Goal: Task Accomplishment & Management: Use online tool/utility

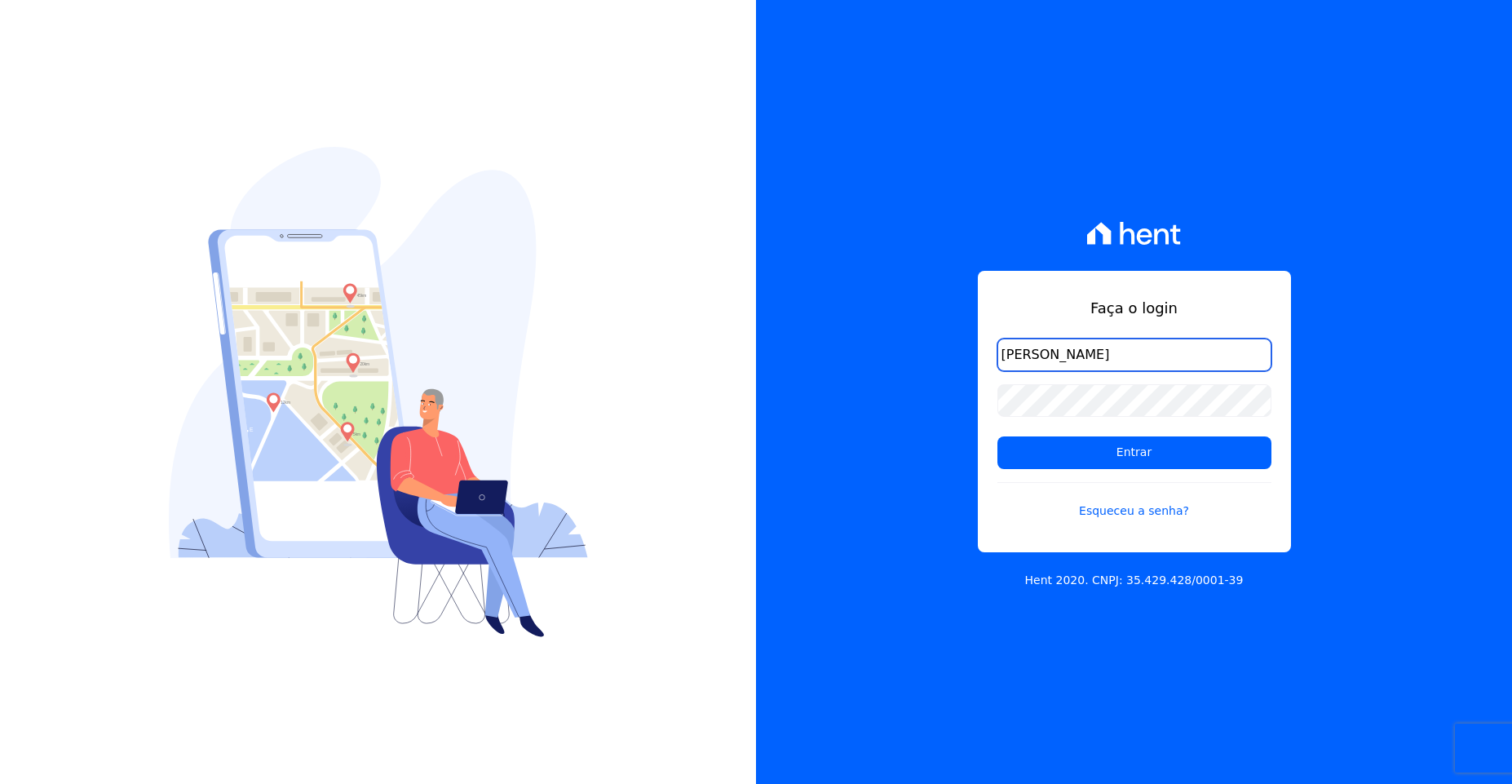
type input "bruno.zepelini@e-arke.com"
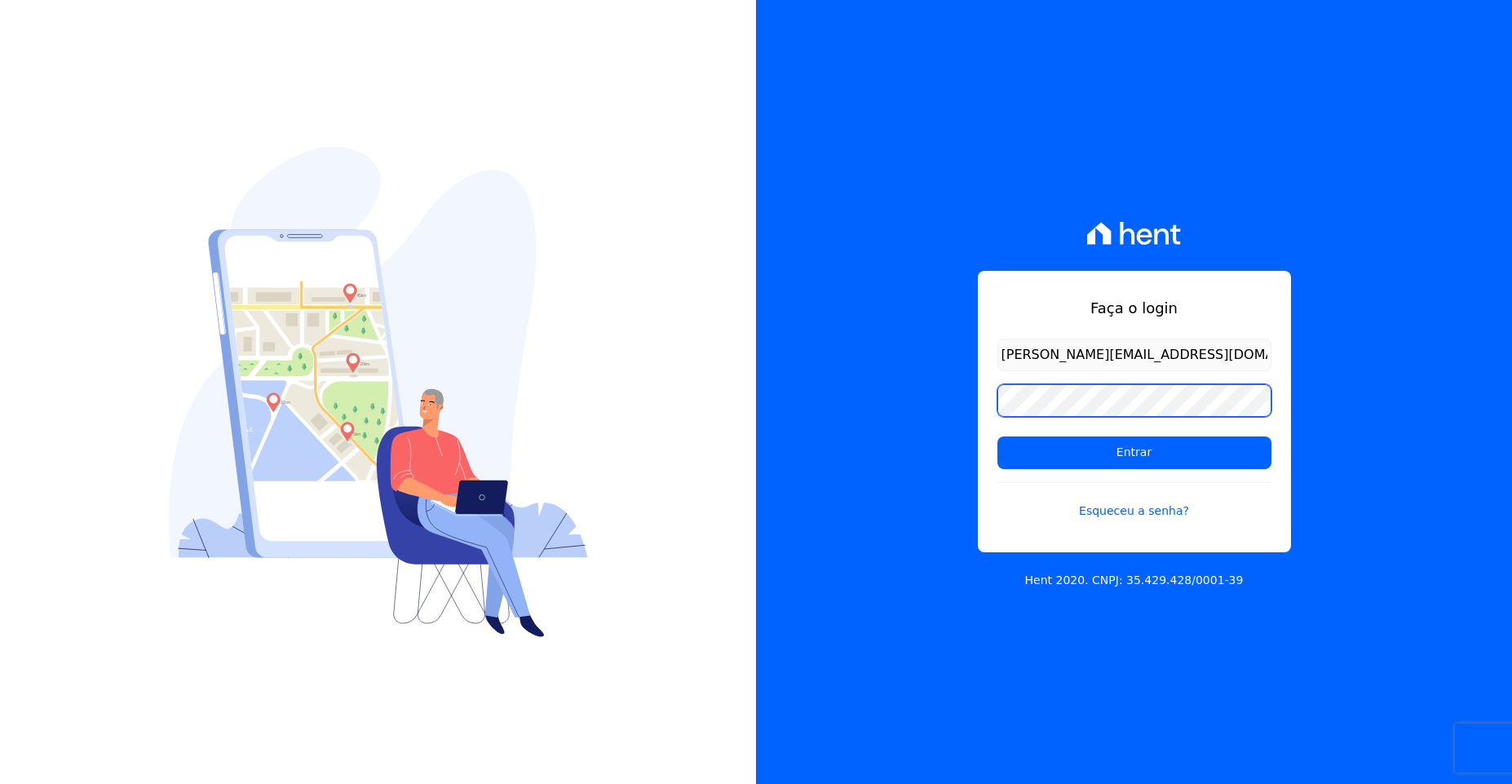
click at [997, 436] on input "Entrar" at bounding box center [1134, 453] width 274 height 33
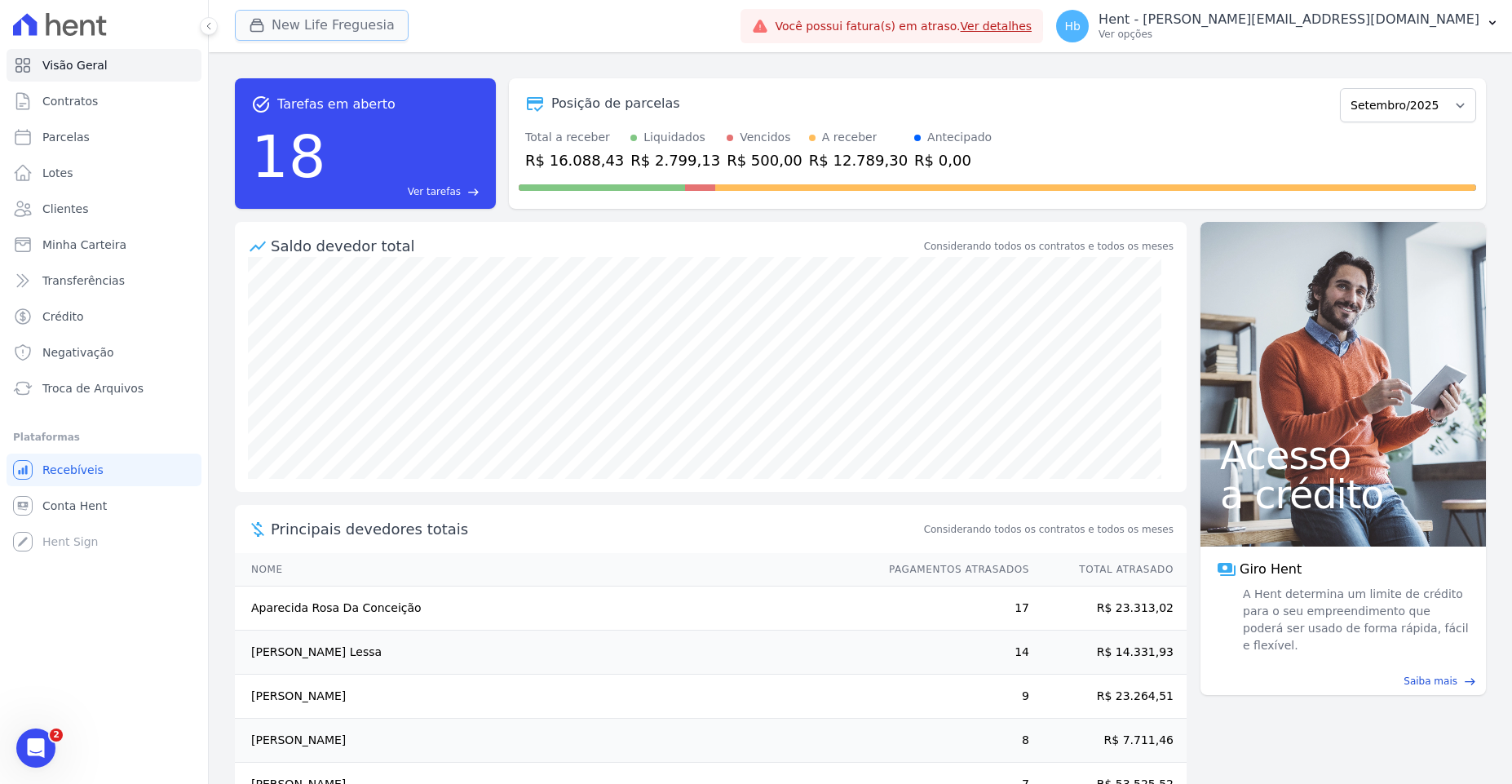
click at [321, 11] on button "New Life Freguesia" at bounding box center [321, 25] width 173 height 31
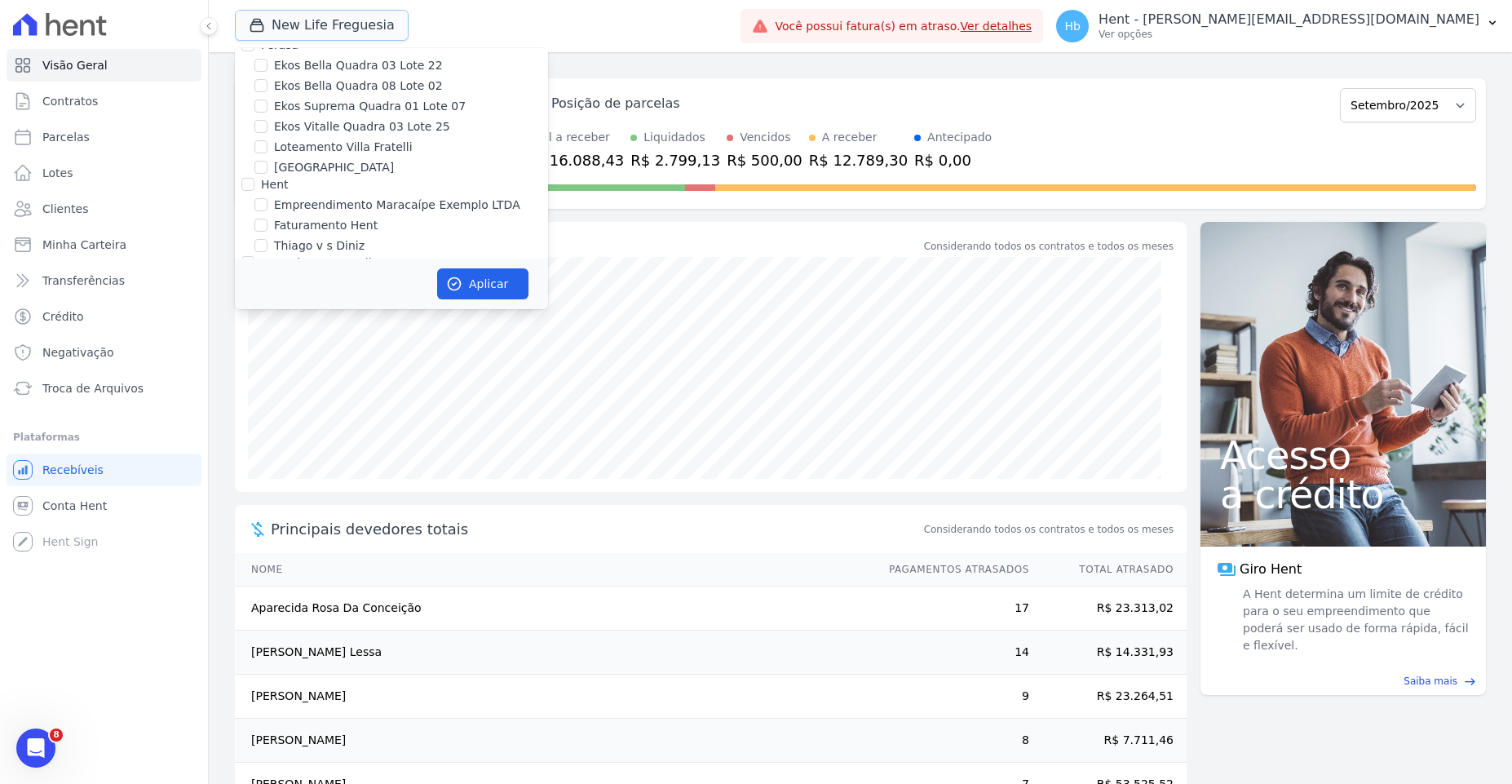
scroll to position [3963, 0]
click at [299, 204] on label "Empreendimento Maracaípe Exemplo LTDA" at bounding box center [397, 212] width 246 height 17
click at [268, 205] on input "Empreendimento Maracaípe Exemplo LTDA" at bounding box center [260, 211] width 13 height 13
checkbox input "true"
click at [295, 245] on label "Thiago v s Diniz" at bounding box center [319, 253] width 91 height 17
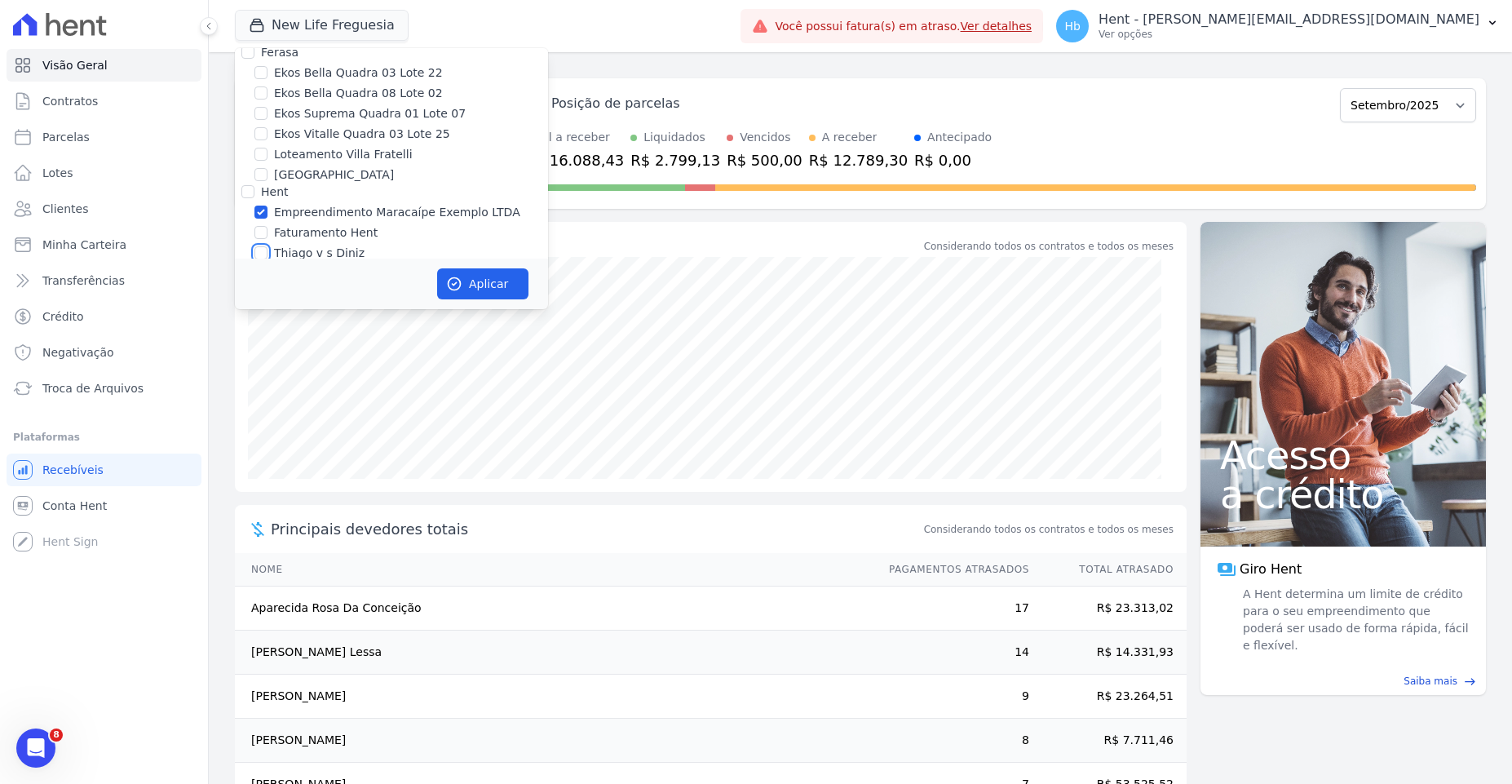
click at [268, 246] on input "Thiago v s Diniz" at bounding box center [260, 252] width 13 height 13
checkbox input "true"
click at [308, 224] on label "Faturamento Hent" at bounding box center [326, 232] width 103 height 17
click at [268, 226] on input "Faturamento Hent" at bounding box center [260, 232] width 13 height 13
checkbox input "true"
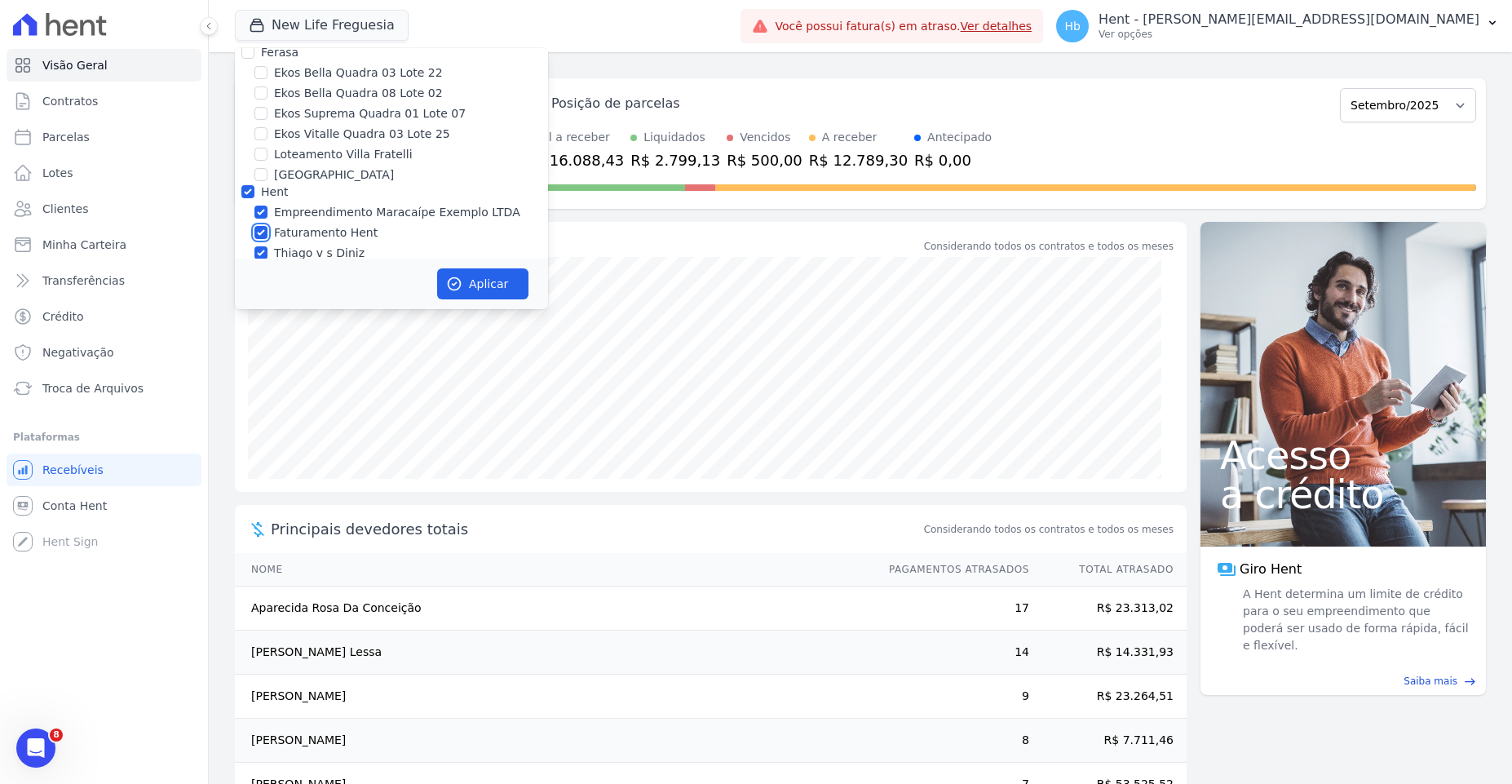
checkbox input "true"
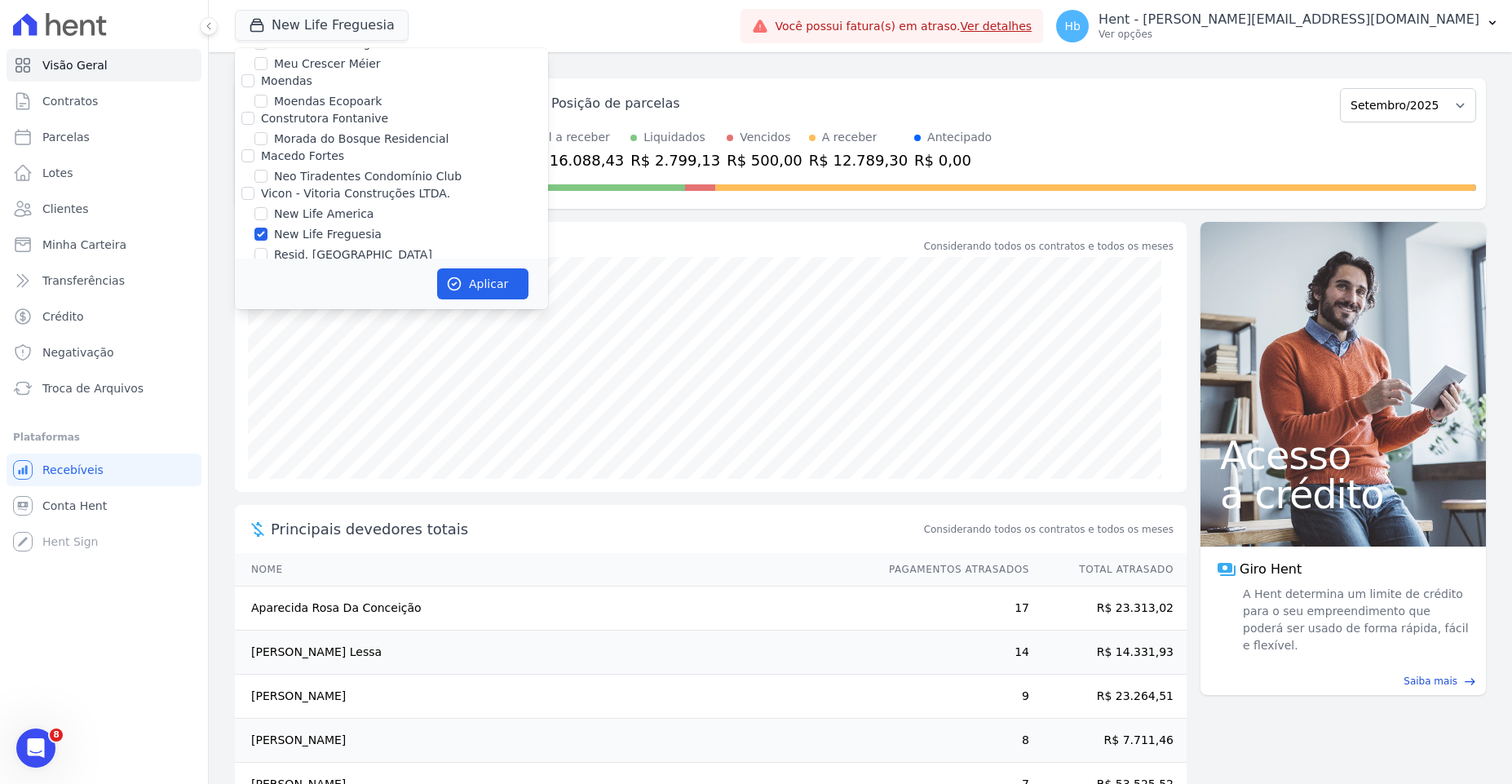
scroll to position [6312, 0]
click at [326, 230] on label "New Life Freguesia" at bounding box center [328, 238] width 108 height 17
click at [268, 230] on input "New Life Freguesia" at bounding box center [260, 237] width 13 height 13
checkbox input "false"
click at [497, 280] on button "Aplicar" at bounding box center [483, 284] width 92 height 31
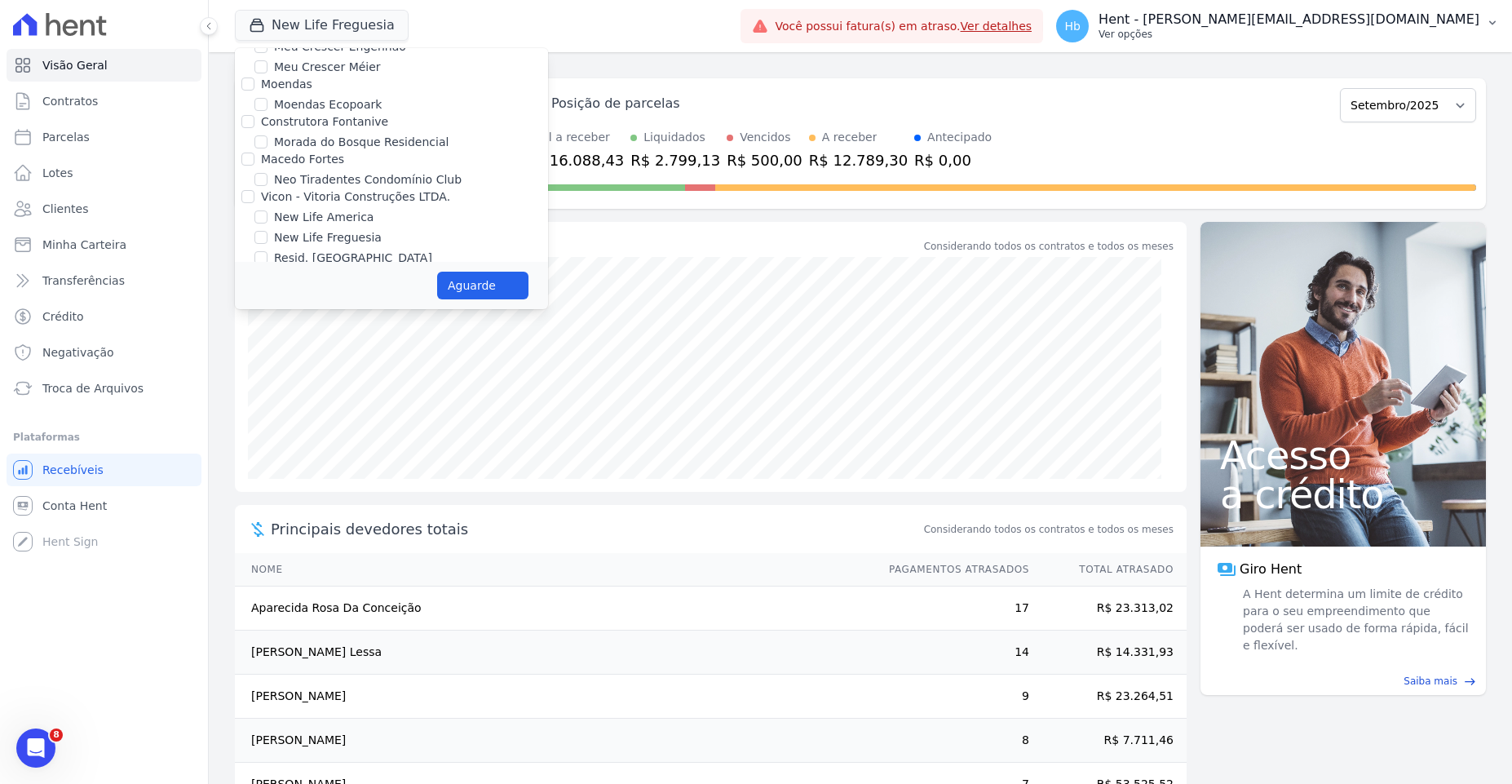
click at [1419, 35] on p "Ver opções" at bounding box center [1289, 34] width 381 height 13
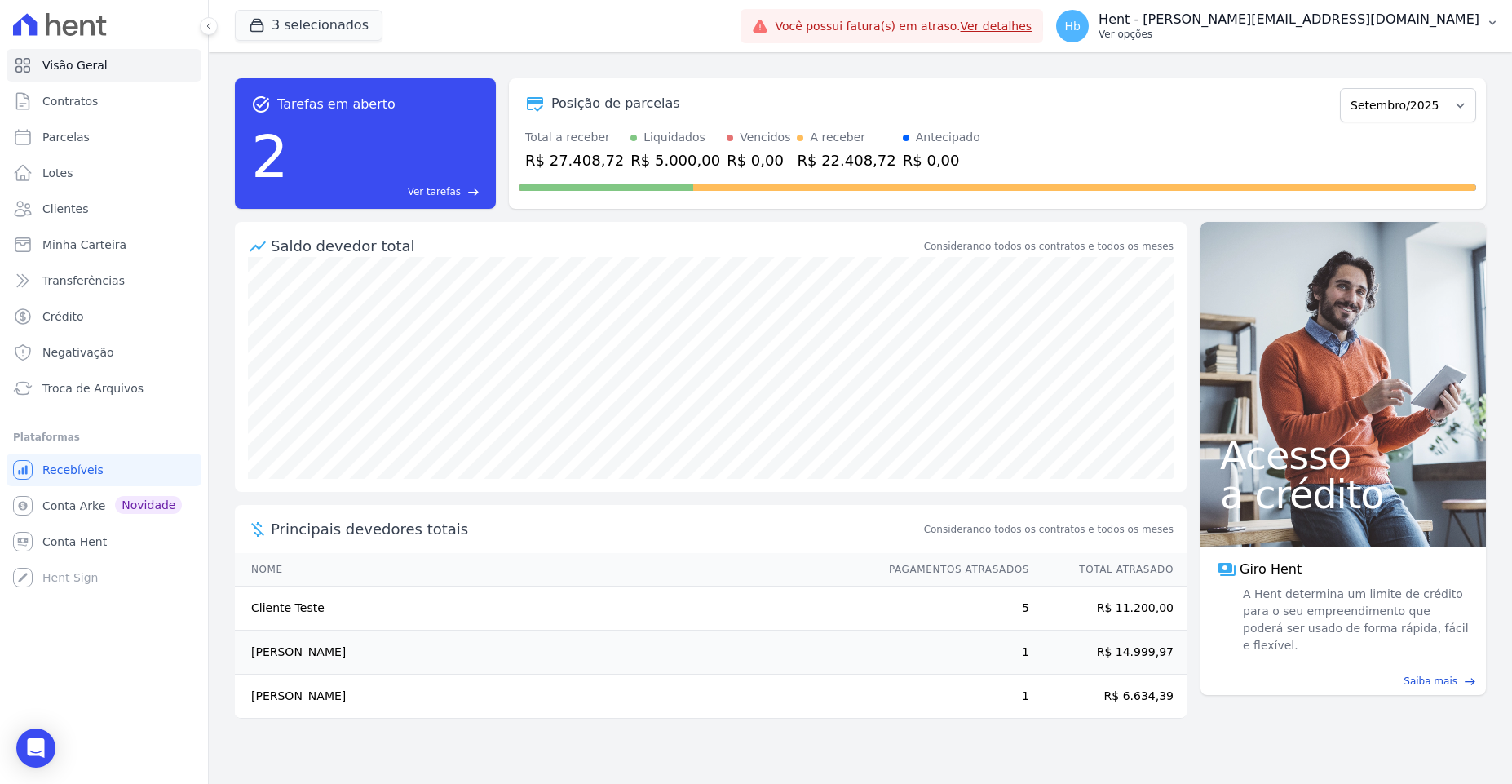
click at [1403, 40] on p "Ver opções" at bounding box center [1289, 34] width 381 height 13
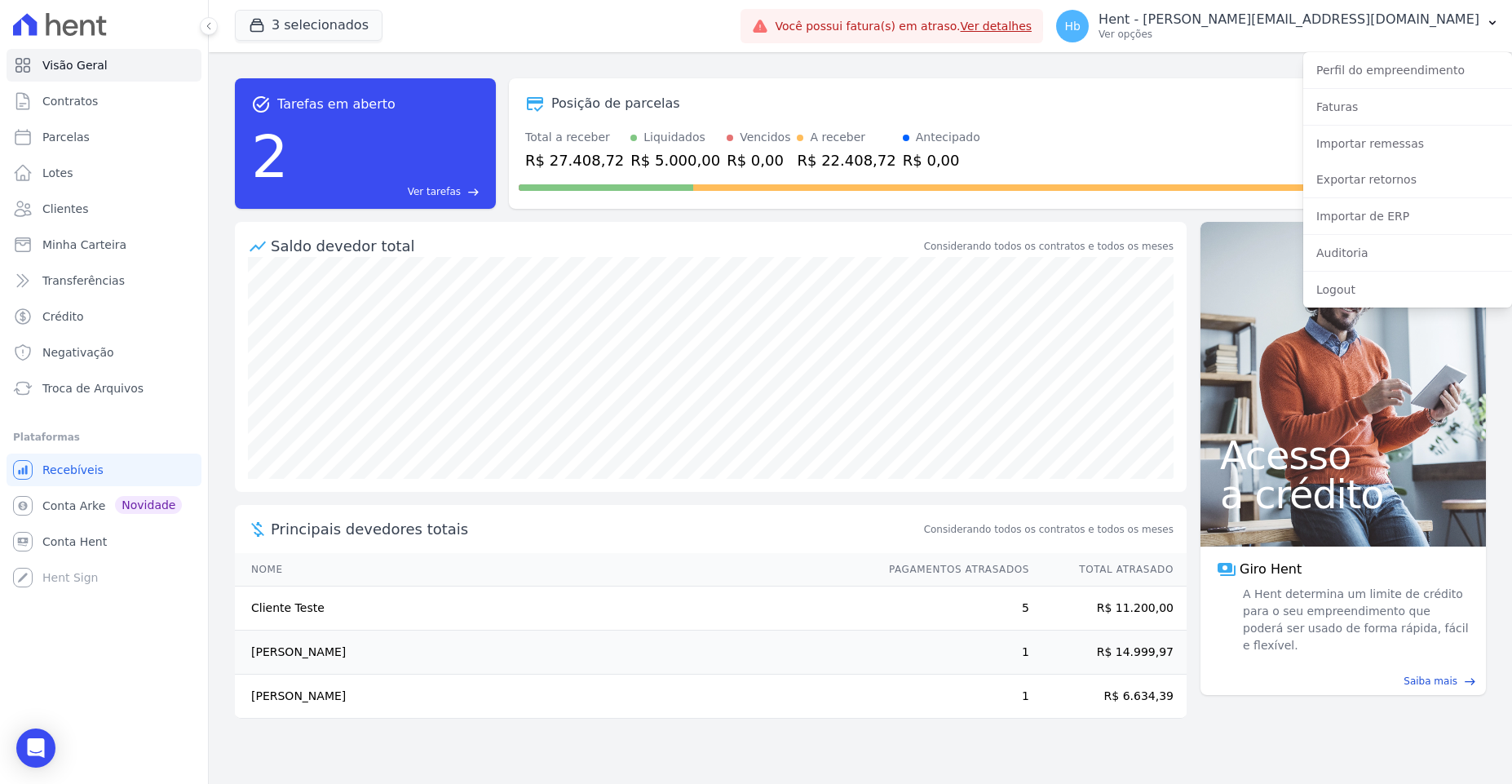
click at [1353, 230] on div "Importar de ERP" at bounding box center [1408, 216] width 209 height 36
click at [1356, 221] on link "Importar de ERP" at bounding box center [1408, 216] width 209 height 29
